Goal: Find contact information: Find contact information

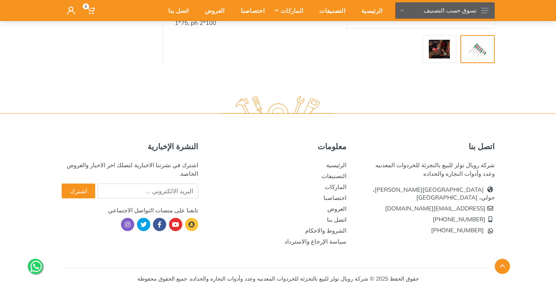
scroll to position [178, 0]
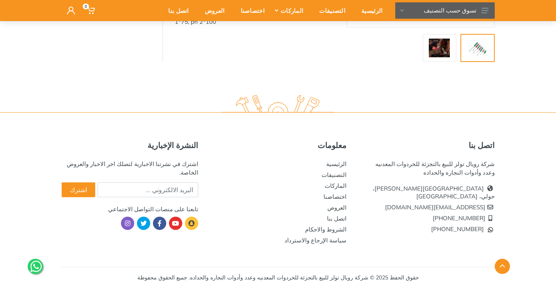
click at [437, 49] on img at bounding box center [439, 48] width 25 height 19
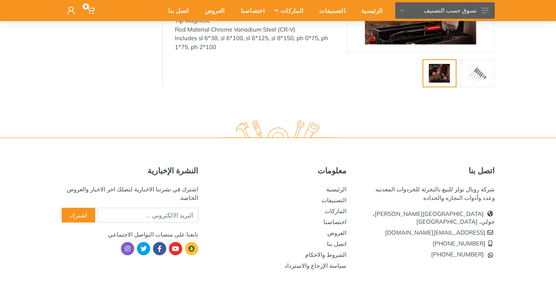
scroll to position [100, 0]
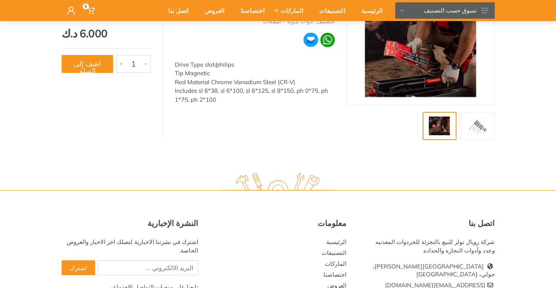
click at [482, 131] on img at bounding box center [477, 126] width 25 height 19
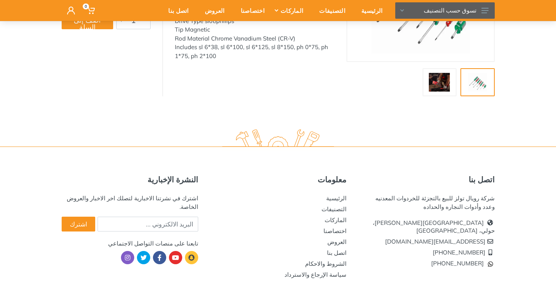
scroll to position [178, 0]
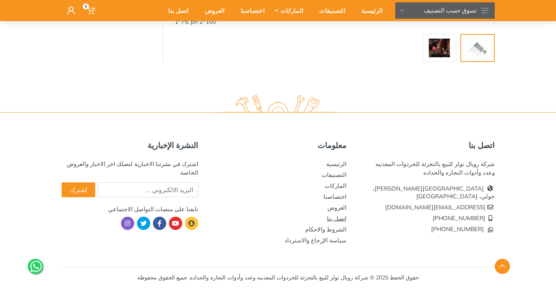
click at [336, 218] on link "اتصل بنا" at bounding box center [337, 218] width 20 height 7
